Goal: Check status: Check status

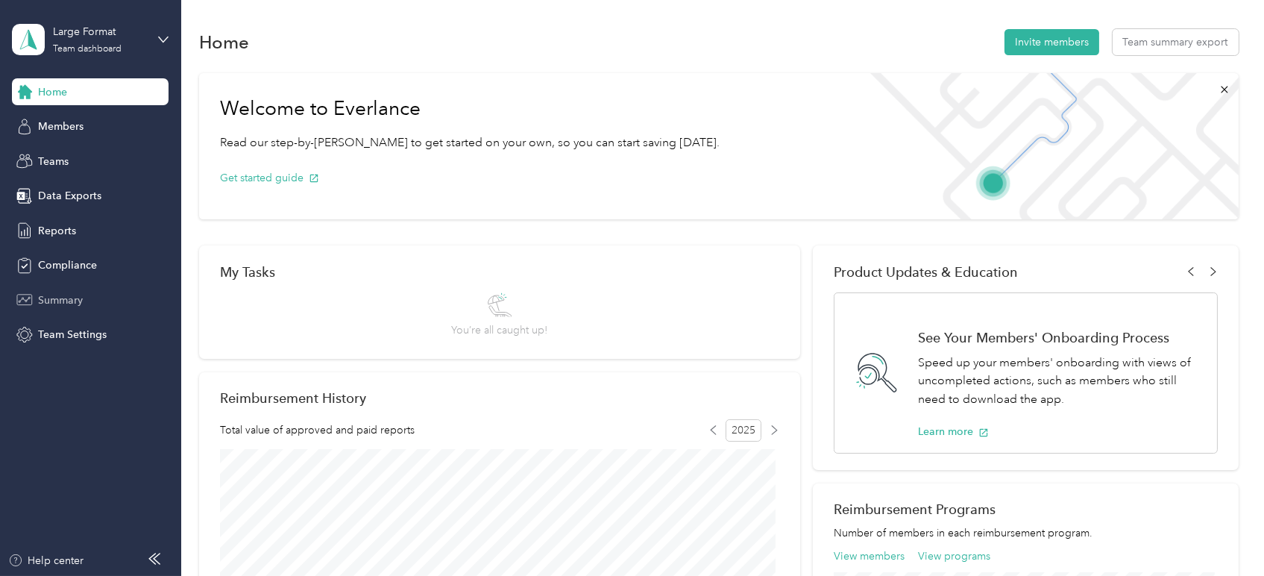
click at [42, 289] on div "Summary" at bounding box center [90, 299] width 157 height 27
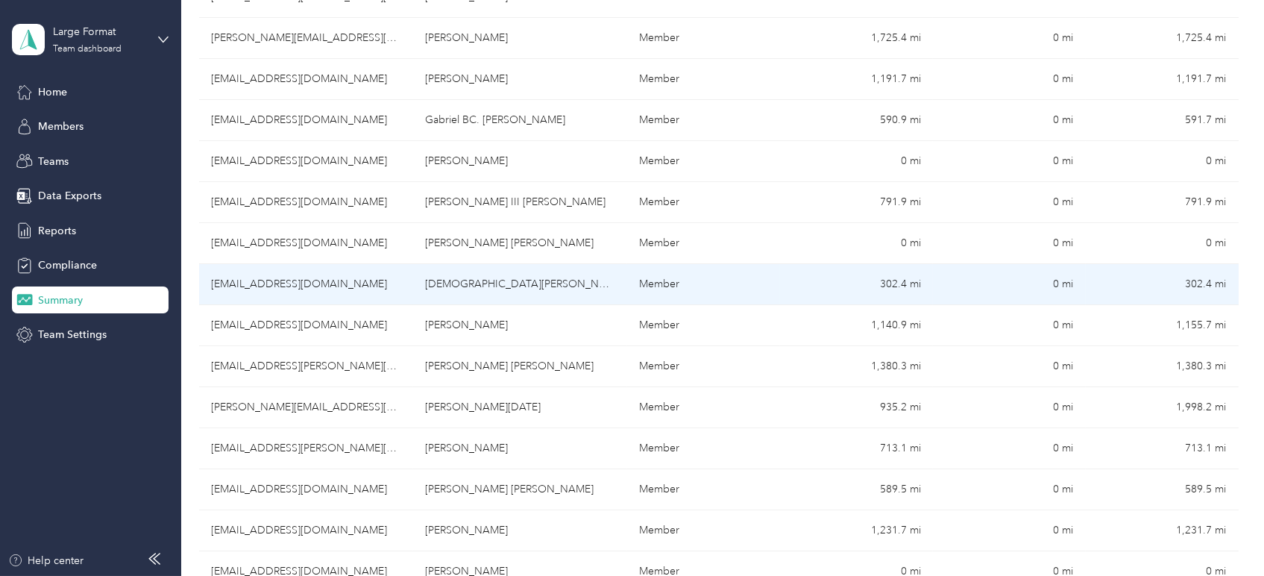
scroll to position [829, 0]
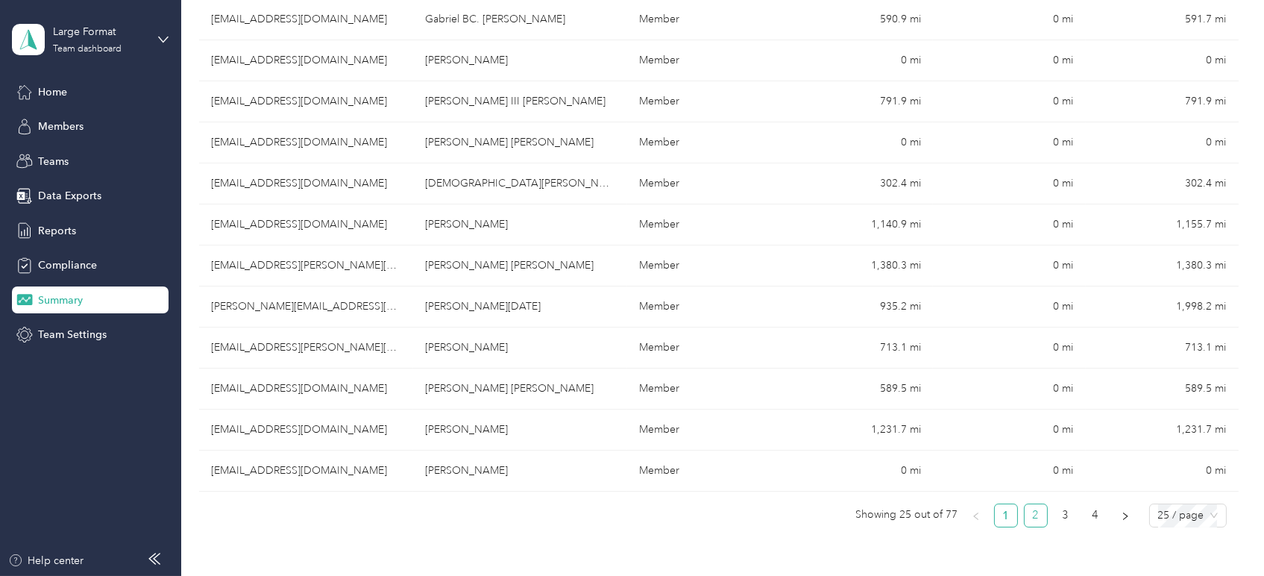
click at [1036, 509] on link "2" at bounding box center [1036, 515] width 22 height 22
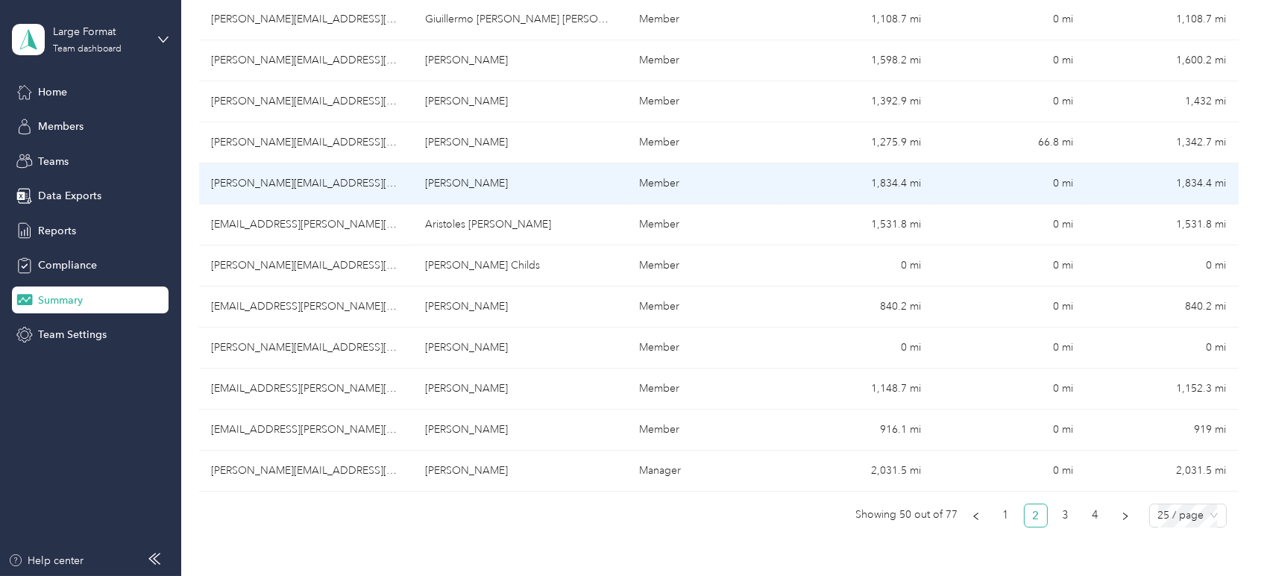
click at [493, 182] on td "[PERSON_NAME]" at bounding box center [520, 183] width 214 height 41
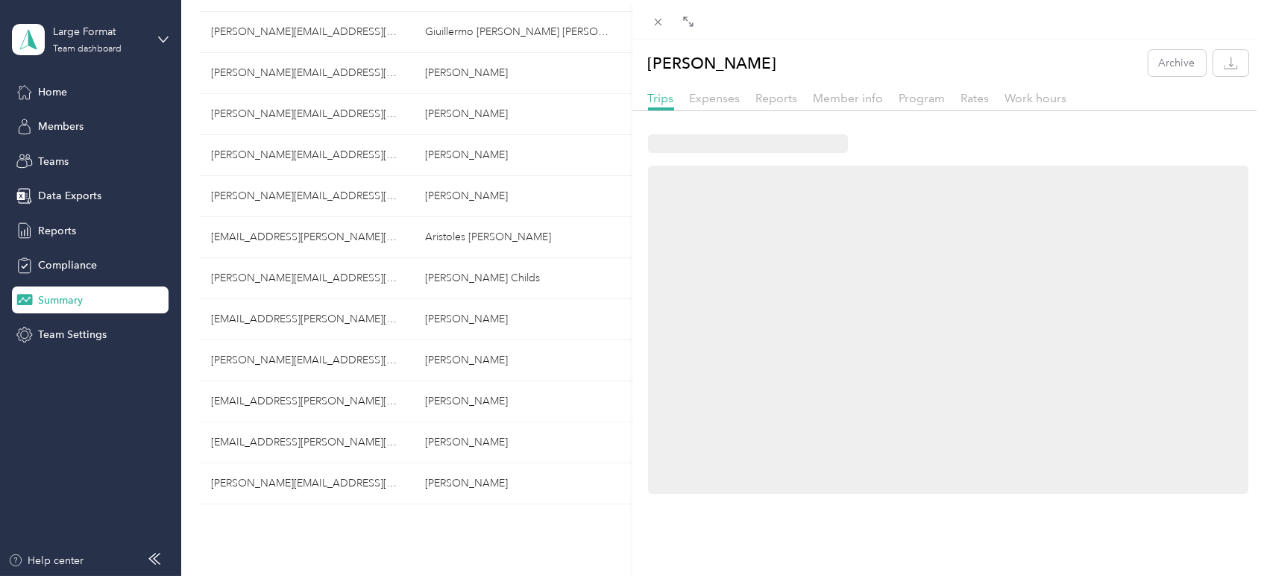
scroll to position [841, 0]
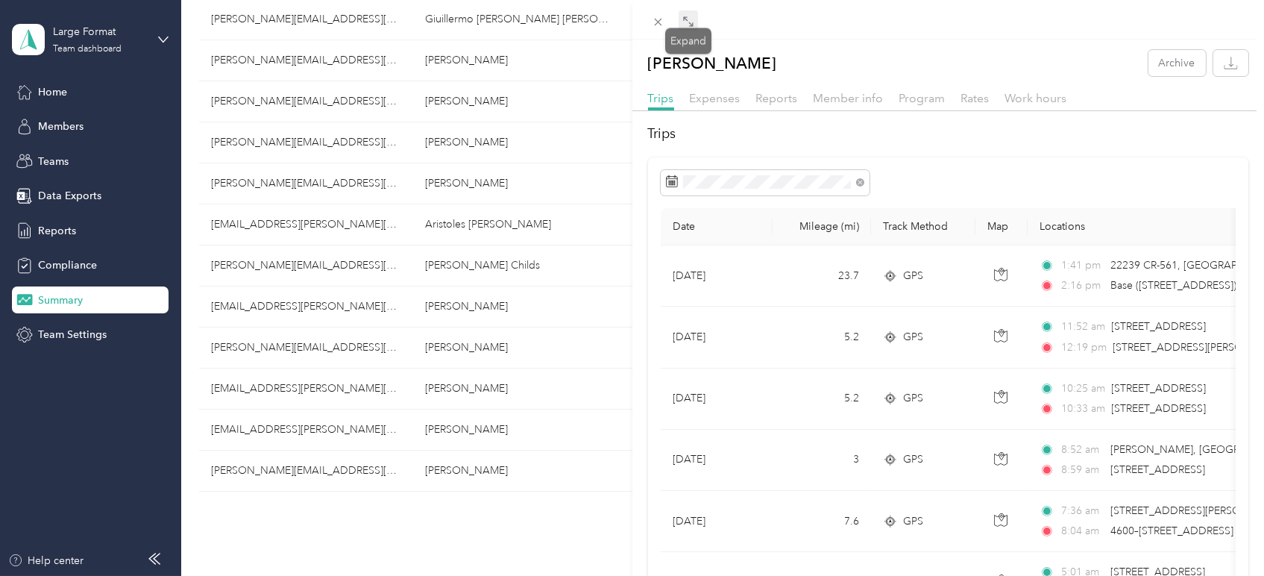
click at [682, 19] on icon at bounding box center [688, 22] width 12 height 12
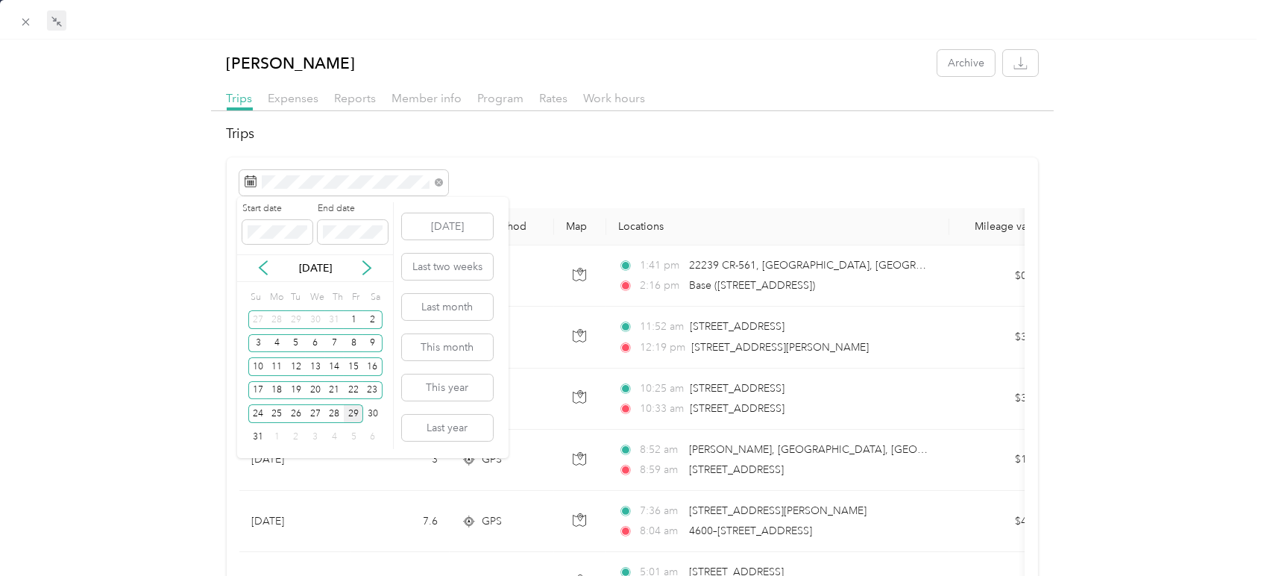
click at [356, 410] on div "29" at bounding box center [353, 413] width 19 height 19
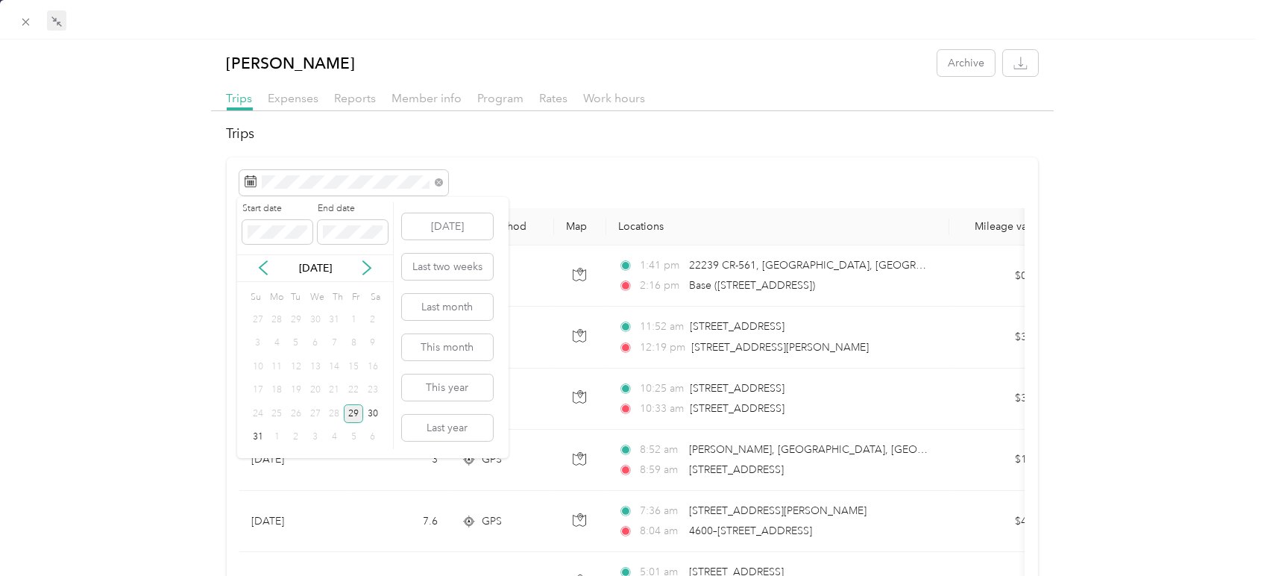
click at [355, 410] on div "29" at bounding box center [353, 413] width 19 height 19
